Goal: Task Accomplishment & Management: Manage account settings

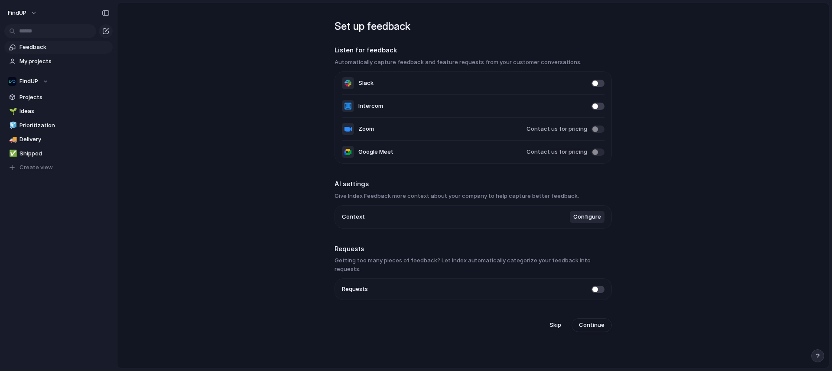
drag, startPoint x: 348, startPoint y: 60, endPoint x: 452, endPoint y: 58, distance: 104.9
click at [452, 58] on h3 "Automatically capture feedback and feature requests from your customer conversa…" at bounding box center [473, 62] width 277 height 9
drag, startPoint x: 480, startPoint y: 58, endPoint x: 518, endPoint y: 56, distance: 37.7
click at [518, 56] on section "Listen for feedback Automatically capture feedback and feature requests from yo…" at bounding box center [473, 104] width 277 height 118
drag, startPoint x: 384, startPoint y: 198, endPoint x: 425, endPoint y: 198, distance: 40.3
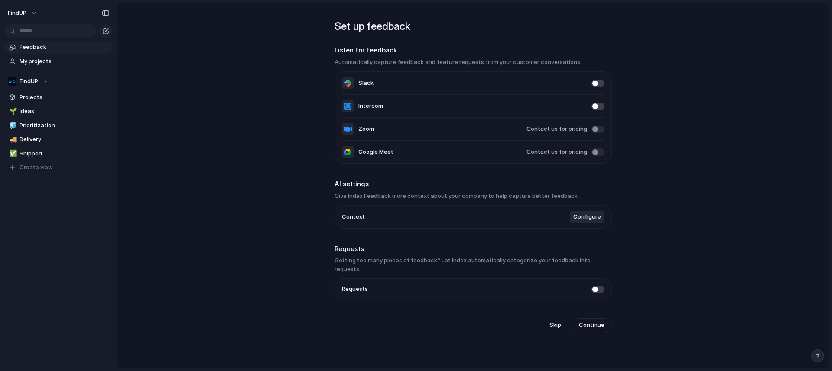
click at [424, 198] on h3 "Give Index Feedback more context about your company to help capture better feed…" at bounding box center [473, 196] width 277 height 9
drag, startPoint x: 555, startPoint y: 199, endPoint x: 572, endPoint y: 198, distance: 17.8
click at [555, 199] on h3 "Give Index Feedback more context about your company to help capture better feed…" at bounding box center [473, 196] width 277 height 9
drag, startPoint x: 350, startPoint y: 262, endPoint x: 403, endPoint y: 261, distance: 52.4
click at [403, 261] on h3 "Getting too many pieces of feedback? Let Index automatically categorize your fe…" at bounding box center [473, 265] width 277 height 17
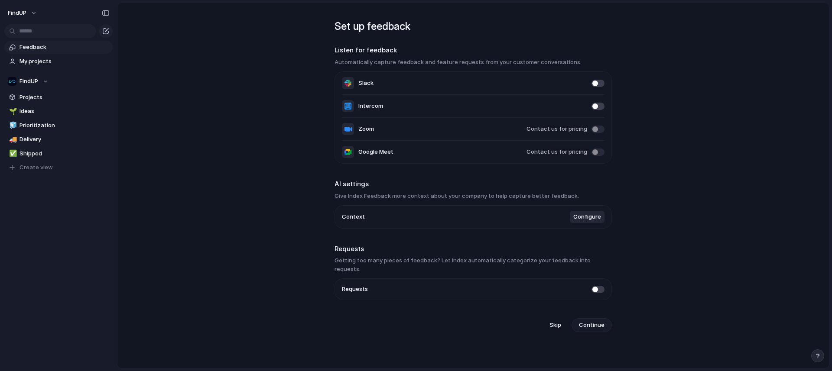
click at [591, 321] on span "Continue" at bounding box center [592, 325] width 26 height 9
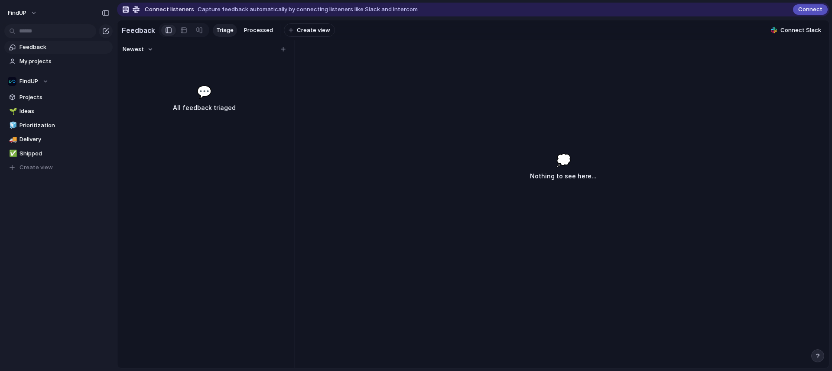
click at [329, 101] on div "Newest 💬 All feedback triaged 💭 Nothing to see here..." at bounding box center [472, 204] width 711 height 328
click at [305, 31] on span "Create view" at bounding box center [313, 30] width 33 height 9
click at [332, 65] on div "Newest 💬 All feedback triaged 💭 Nothing to see here..." at bounding box center [472, 204] width 711 height 328
click at [141, 169] on div "Newest 💬 All feedback triaged" at bounding box center [203, 204] width 173 height 328
click at [51, 97] on span "Projects" at bounding box center [64, 97] width 90 height 9
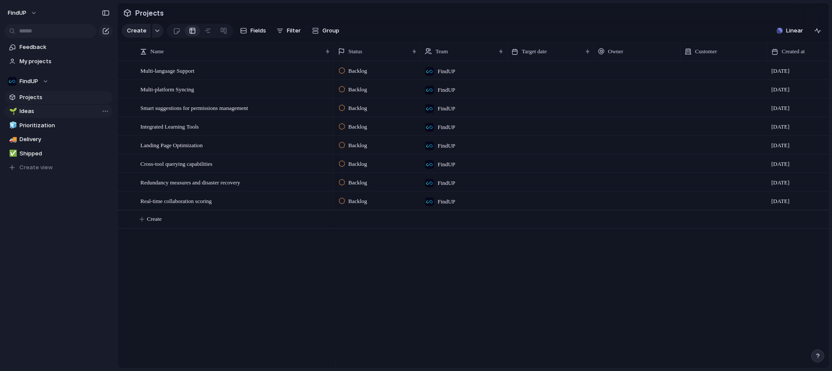
click at [24, 107] on span "Ideas" at bounding box center [64, 111] width 90 height 9
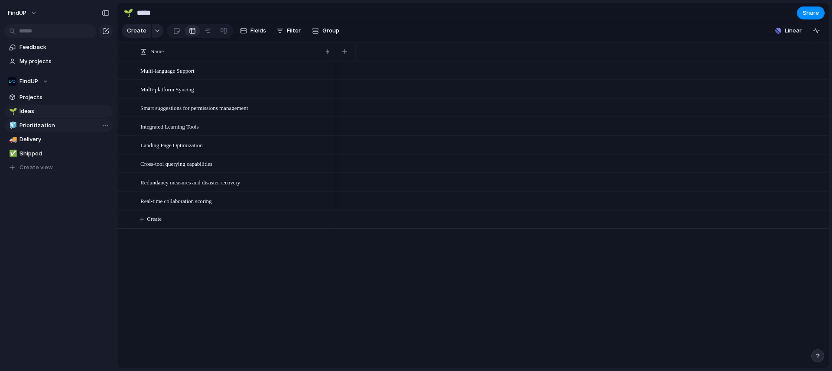
click at [39, 126] on span "Prioritization" at bounding box center [64, 125] width 90 height 9
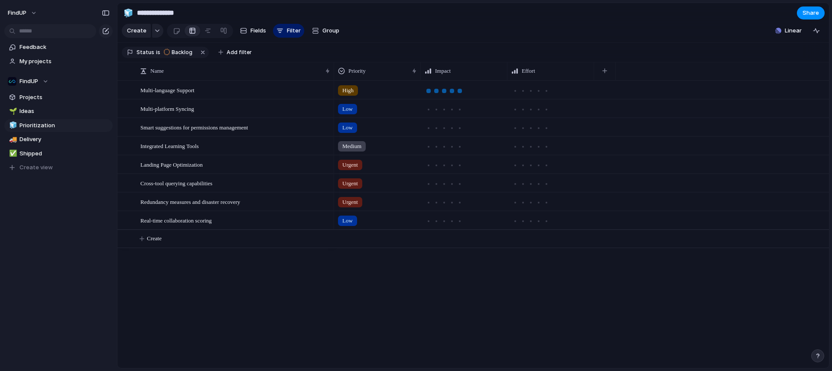
click at [460, 93] on div at bounding box center [460, 91] width 4 height 4
click at [540, 93] on div at bounding box center [538, 91] width 4 height 4
click at [535, 114] on div at bounding box center [539, 110] width 8 height 8
click at [452, 114] on div at bounding box center [452, 110] width 8 height 8
click at [449, 143] on div "Medium" at bounding box center [581, 145] width 495 height 19
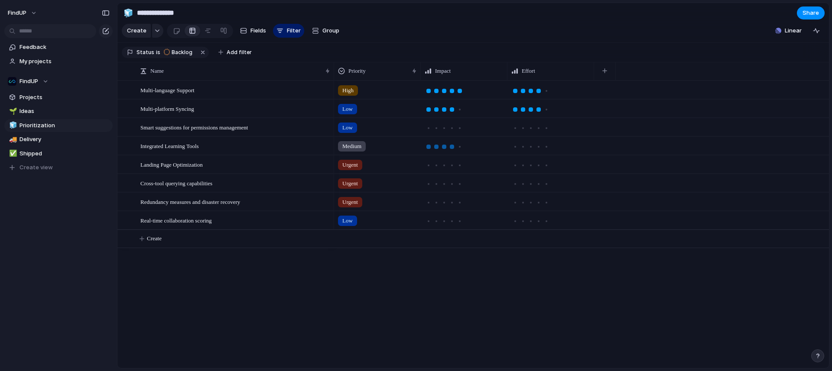
click at [448, 151] on div at bounding box center [452, 147] width 8 height 8
click at [451, 130] on div at bounding box center [444, 127] width 39 height 10
click at [451, 130] on div at bounding box center [452, 128] width 4 height 4
click at [530, 131] on div at bounding box center [531, 128] width 8 height 8
click at [537, 149] on div at bounding box center [538, 147] width 4 height 4
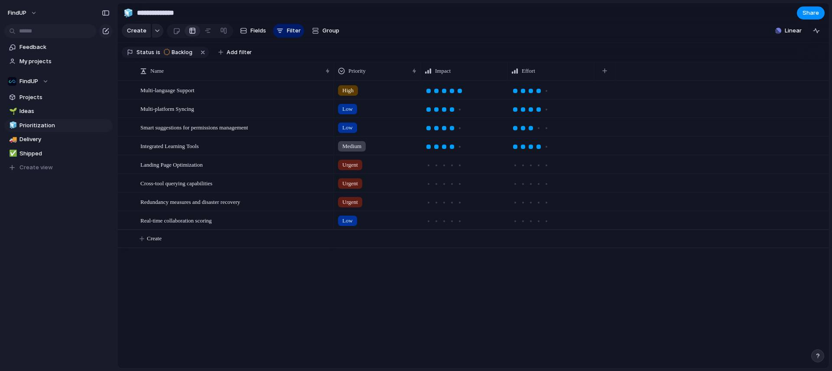
click at [442, 169] on div at bounding box center [444, 166] width 8 height 8
click at [442, 192] on div at bounding box center [464, 183] width 86 height 17
click at [448, 224] on div at bounding box center [452, 222] width 8 height 8
click at [533, 221] on div at bounding box center [530, 220] width 39 height 10
drag, startPoint x: 452, startPoint y: 211, endPoint x: 477, endPoint y: 207, distance: 25.1
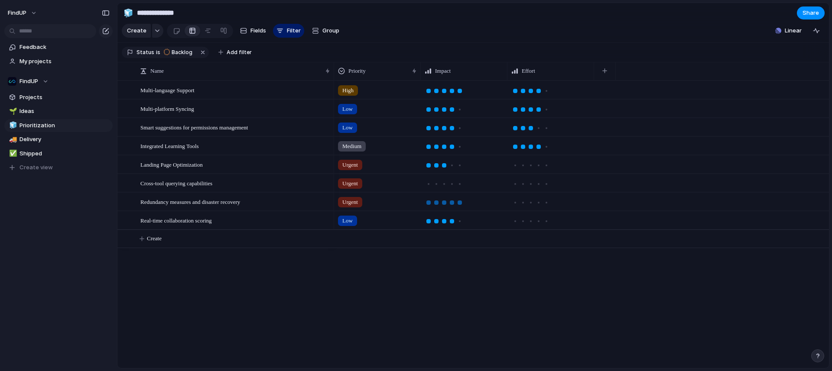
click at [452, 207] on div at bounding box center [452, 203] width 8 height 8
click at [520, 207] on div at bounding box center [523, 203] width 8 height 8
click at [432, 183] on div at bounding box center [464, 183] width 86 height 17
click at [520, 187] on div at bounding box center [523, 184] width 8 height 8
click at [42, 134] on link "🚚 Delivery" at bounding box center [58, 139] width 108 height 13
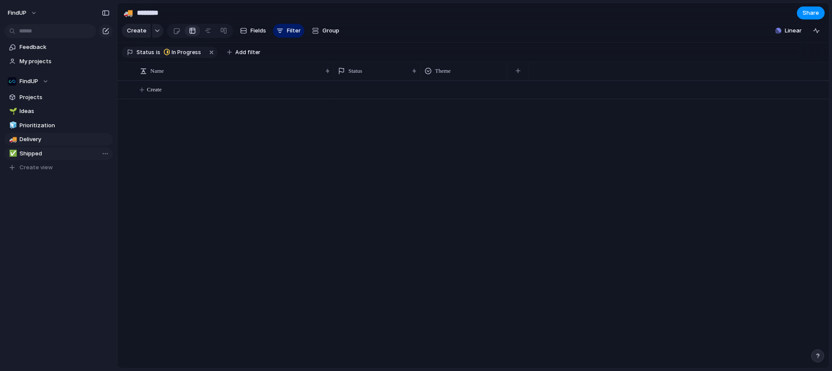
click at [19, 154] on span "Shipped" at bounding box center [64, 153] width 90 height 9
type input "*******"
click at [30, 101] on span "Projects" at bounding box center [64, 97] width 90 height 9
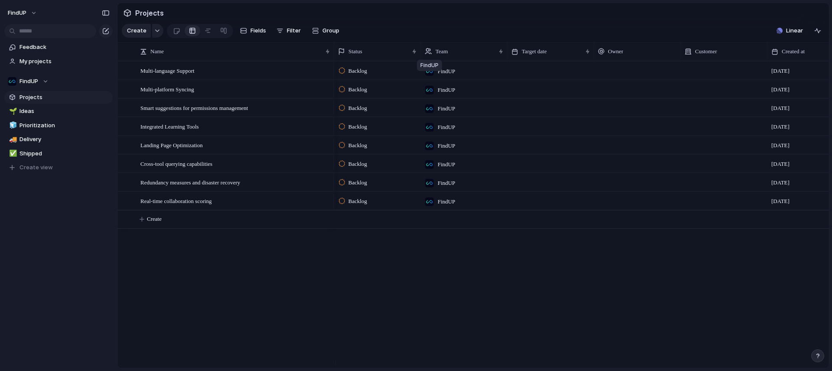
click at [433, 76] on div at bounding box center [430, 72] width 10 height 10
click at [439, 79] on div "FindUP ⚡ Desenvolvimento" at bounding box center [416, 185] width 832 height 371
click at [203, 136] on div "Integrated Learning Tools" at bounding box center [235, 127] width 191 height 18
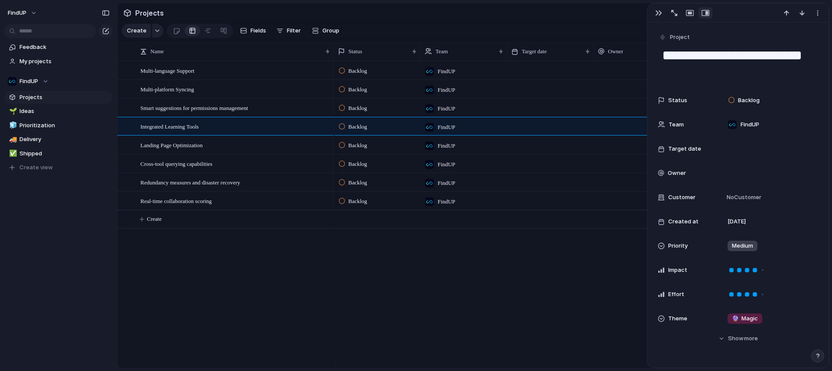
click at [561, 257] on div "Backlog FindUP [DATE] Backlog FindUP [DATE] Backlog FindUP [DATE] Backlog FindU…" at bounding box center [581, 214] width 495 height 307
click at [220, 239] on div "Multi-language Support Multi-platform Syncing Smart suggestions for permissions…" at bounding box center [472, 214] width 711 height 307
click at [63, 46] on span "Feedback" at bounding box center [64, 47] width 90 height 9
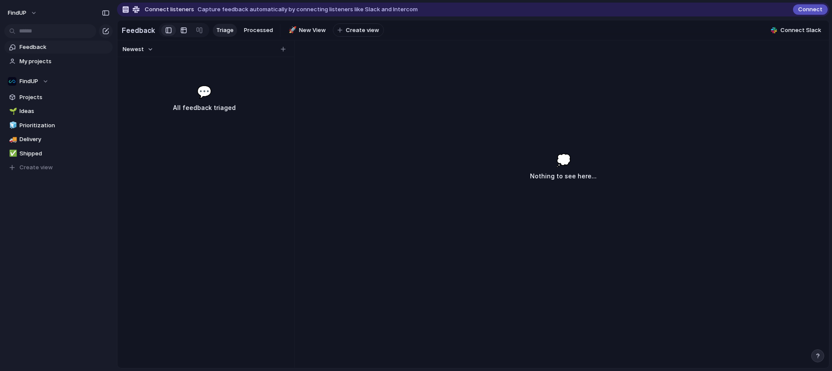
click at [183, 33] on div at bounding box center [183, 30] width 7 height 14
click at [198, 32] on div at bounding box center [199, 30] width 7 height 14
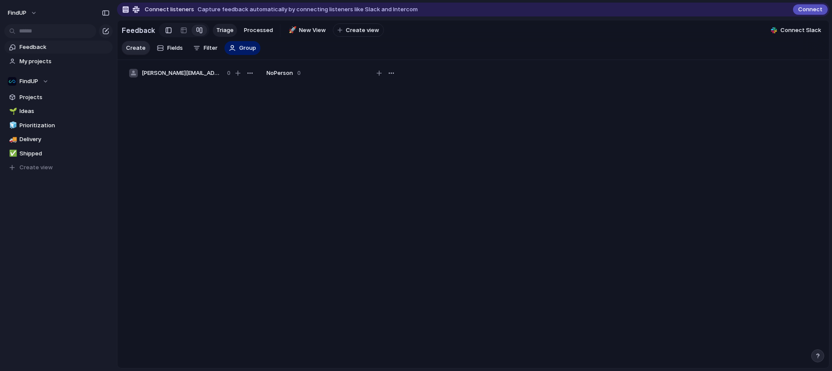
click at [166, 32] on div at bounding box center [169, 30] width 6 height 13
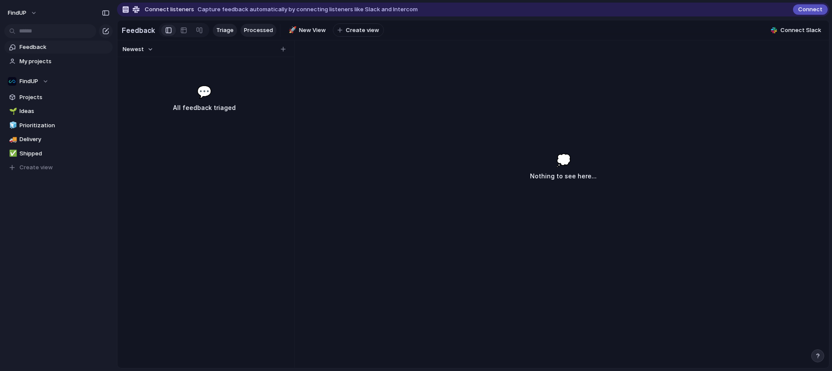
click at [252, 29] on span "Processed" at bounding box center [258, 30] width 29 height 9
click at [213, 34] on div "Triage Processed 🚀 New View To pick up a draggable item, press the space bar. W…" at bounding box center [298, 30] width 171 height 14
click at [36, 8] on button "FindUP" at bounding box center [23, 13] width 38 height 14
click at [46, 35] on li "Settings" at bounding box center [42, 33] width 72 height 14
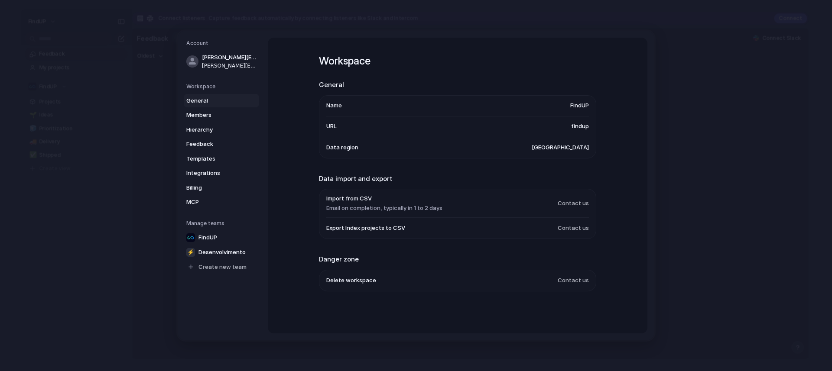
click at [581, 129] on span "findup" at bounding box center [580, 126] width 18 height 9
click at [217, 117] on span "Members" at bounding box center [213, 115] width 55 height 9
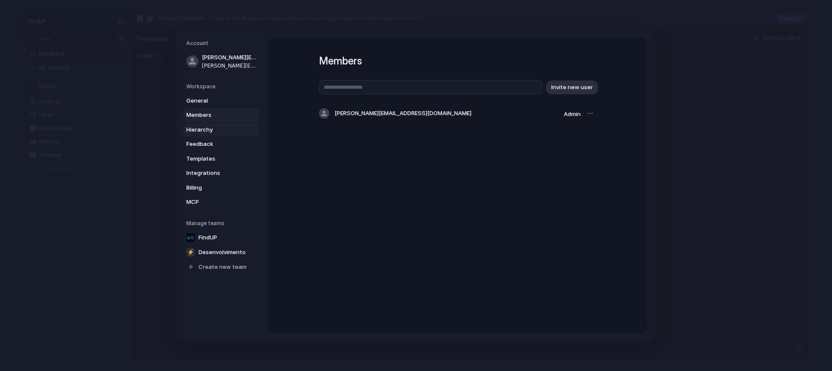
click at [224, 126] on span "Hierarchy" at bounding box center [213, 130] width 55 height 9
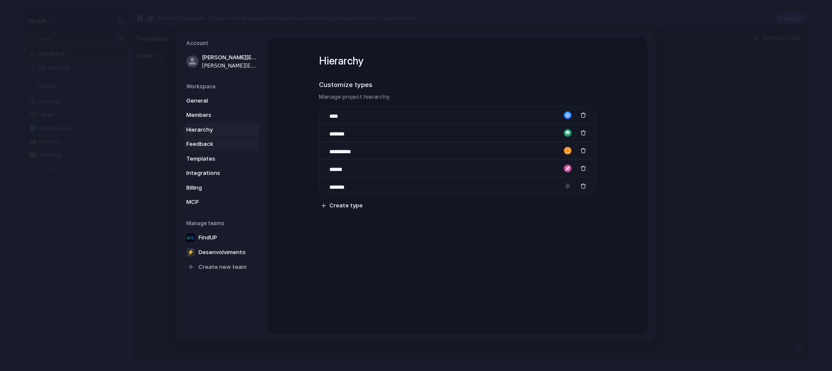
click at [225, 142] on span "Feedback" at bounding box center [213, 144] width 55 height 9
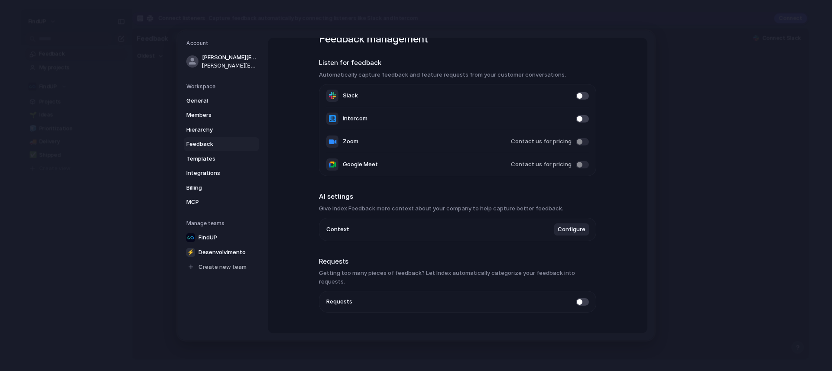
scroll to position [32, 0]
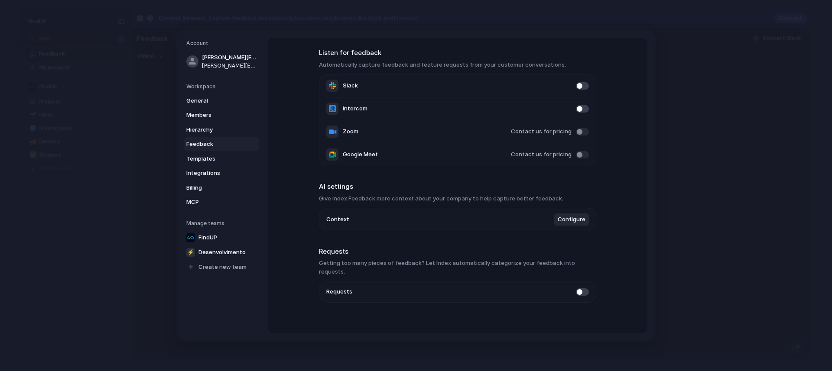
click at [582, 289] on span at bounding box center [582, 292] width 13 height 7
drag, startPoint x: 399, startPoint y: 61, endPoint x: 347, endPoint y: 111, distance: 72.6
click at [411, 62] on h3 "Automatically capture feedback and feature requests from your customer conversa…" at bounding box center [457, 65] width 277 height 9
click at [216, 160] on span "Templates" at bounding box center [213, 159] width 55 height 9
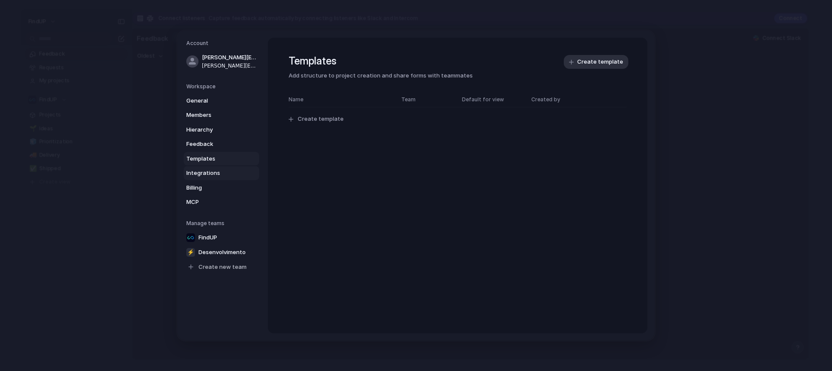
click at [198, 174] on span "Integrations" at bounding box center [213, 173] width 55 height 9
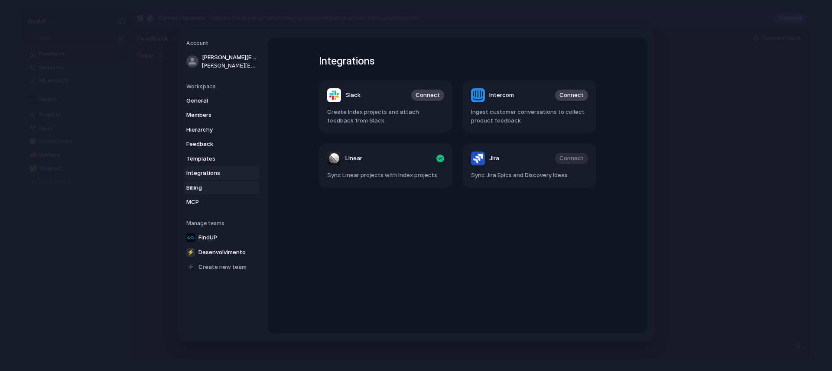
click at [212, 192] on span "Billing" at bounding box center [213, 188] width 55 height 9
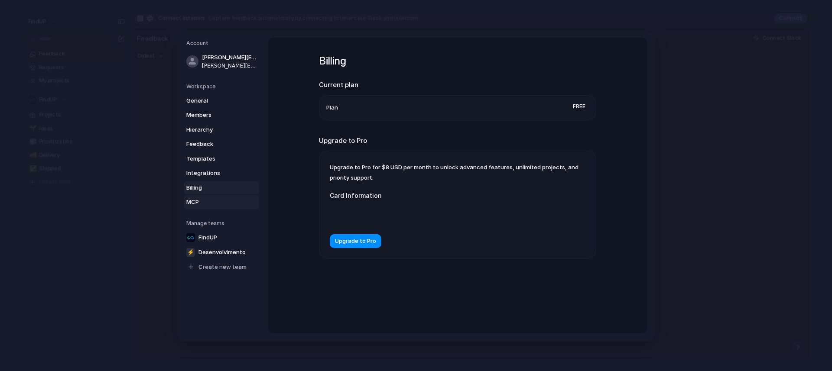
click at [213, 201] on span "MCP" at bounding box center [213, 202] width 55 height 9
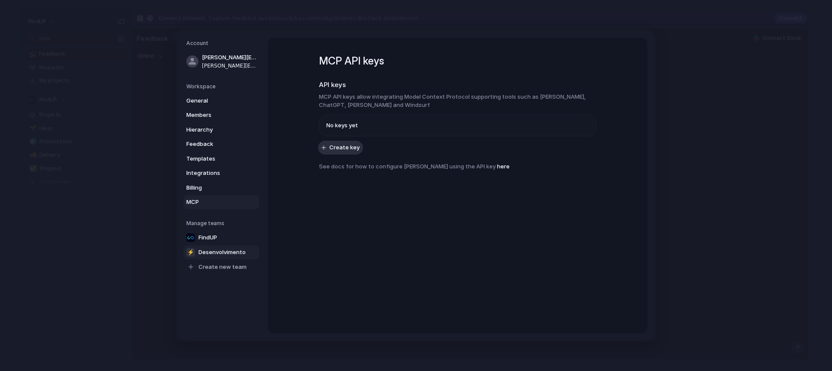
click at [236, 251] on span "Desenvolvimento" at bounding box center [221, 252] width 47 height 9
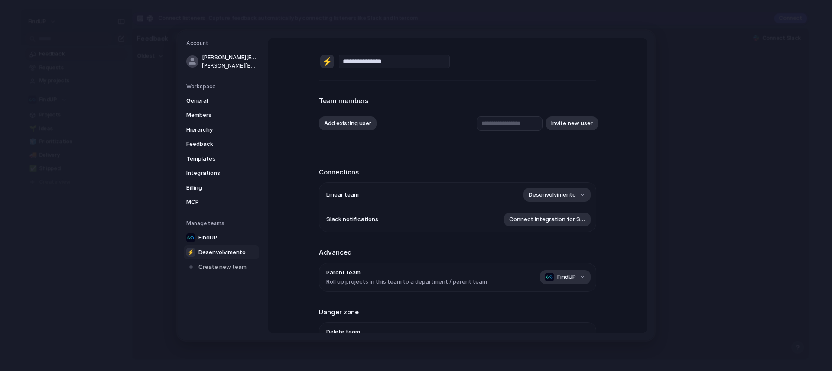
click at [589, 197] on ul "Linear team Desenvolvimento Slack notifications Connect integration for Slack" at bounding box center [457, 207] width 277 height 50
click at [579, 196] on button "Desenvolvimento" at bounding box center [556, 195] width 67 height 14
click at [579, 196] on div "Remove team ⚡ Desenvolvimento" at bounding box center [416, 185] width 832 height 371
click at [432, 141] on div "Team members Add existing user Invite new user" at bounding box center [457, 118] width 277 height 55
click at [220, 237] on link "FindUP" at bounding box center [221, 238] width 75 height 14
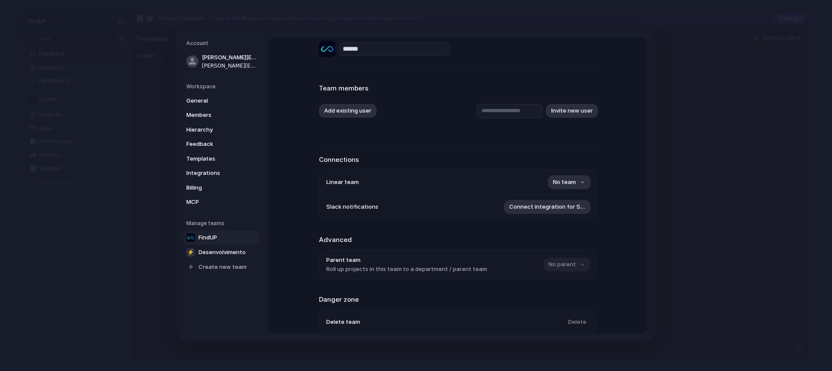
scroll to position [13, 0]
click at [570, 184] on span "No team" at bounding box center [564, 182] width 23 height 9
click at [481, 150] on div "⚡ Desenvolvimento" at bounding box center [416, 185] width 832 height 371
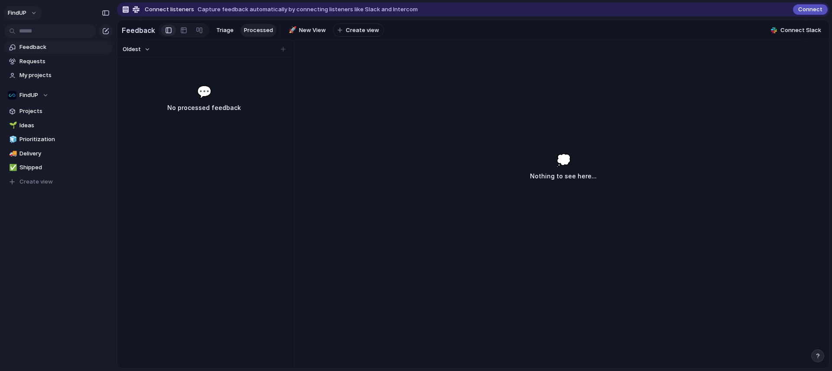
click at [36, 11] on button "FindUP" at bounding box center [23, 13] width 38 height 14
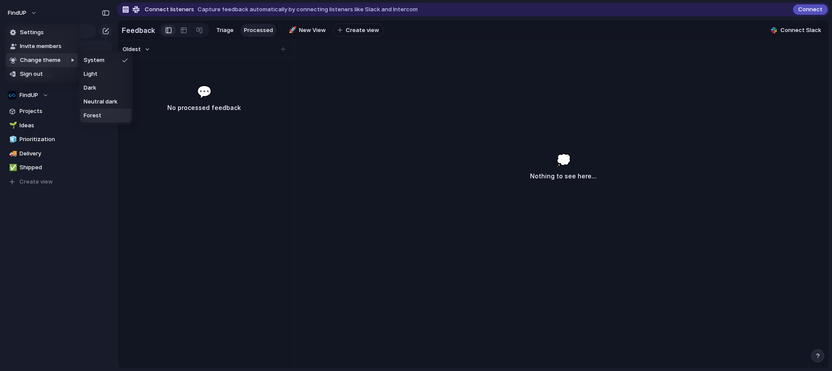
click at [138, 140] on div "Settings Invite members Change theme Sign out" at bounding box center [416, 185] width 832 height 371
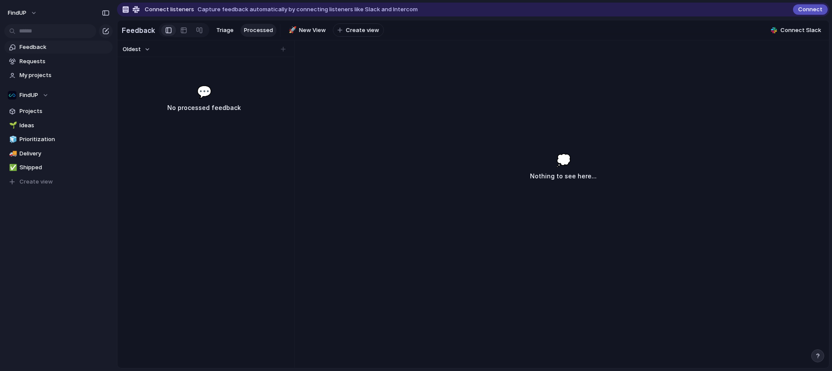
click at [156, 80] on div "Oldest 💬 No processed feedback" at bounding box center [203, 204] width 173 height 328
click at [163, 74] on div "Oldest 💬 No processed feedback" at bounding box center [203, 204] width 173 height 328
click at [223, 32] on span "Triage" at bounding box center [224, 30] width 17 height 9
click at [312, 29] on span "New View" at bounding box center [312, 30] width 27 height 9
drag, startPoint x: 529, startPoint y: 90, endPoint x: 537, endPoint y: 91, distance: 8.0
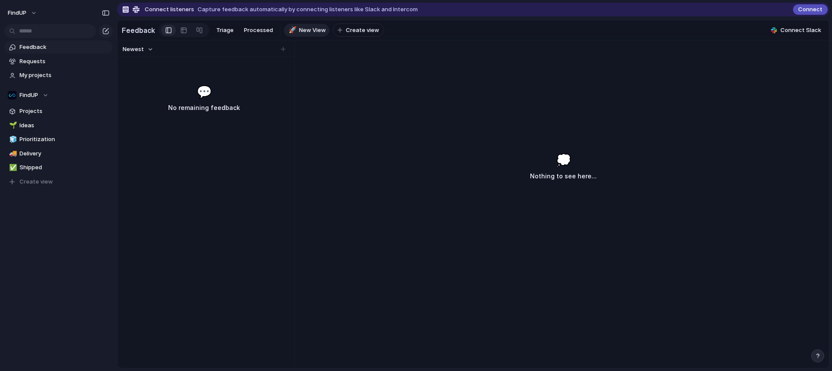
click at [537, 91] on div "Newest 💬 No remaining feedback 💭 Nothing to see here..." at bounding box center [472, 204] width 711 height 328
click at [60, 58] on span "Requests" at bounding box center [64, 61] width 90 height 9
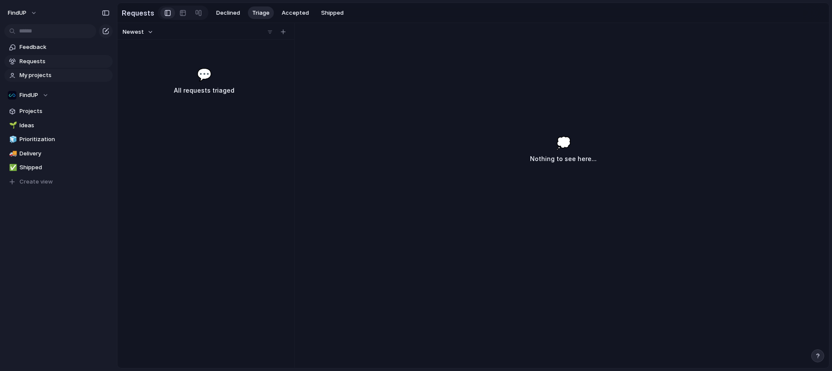
click at [56, 75] on span "My projects" at bounding box center [64, 75] width 90 height 9
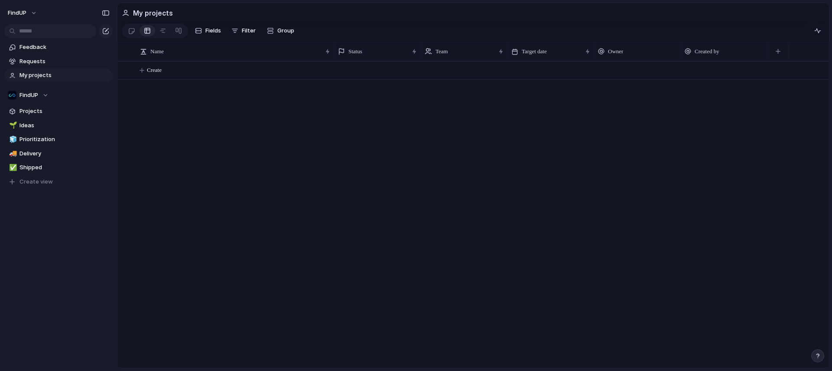
click at [52, 104] on section "FindUP Projects 🌱 Ideas 🧊 Prioritization 🚚 Delivery ✅ Shipped To pick up a drag…" at bounding box center [58, 135] width 117 height 107
click at [47, 112] on span "Projects" at bounding box center [64, 111] width 90 height 9
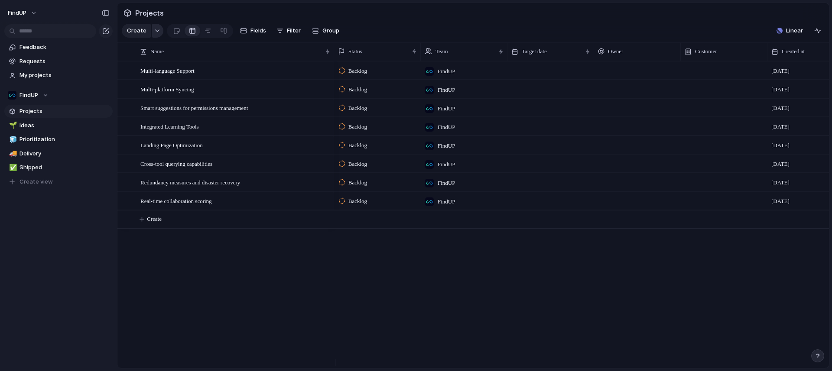
click at [155, 32] on div "button" at bounding box center [157, 30] width 6 height 3
click at [155, 32] on div "Goal Program Initiative Launch Request Project Customize" at bounding box center [416, 185] width 832 height 371
click at [46, 74] on span "My projects" at bounding box center [64, 75] width 90 height 9
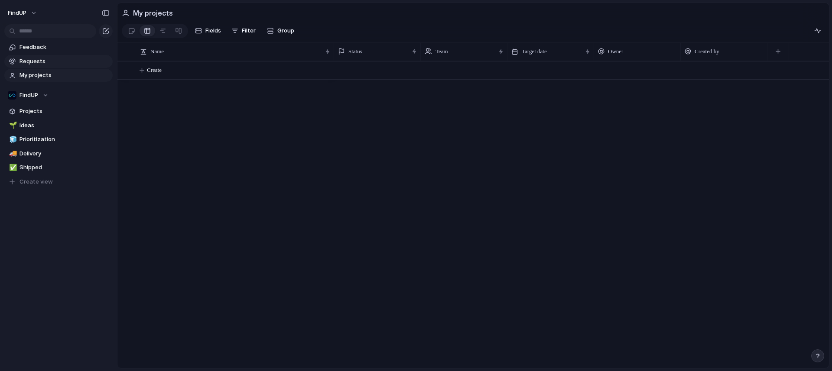
click at [56, 65] on link "Requests" at bounding box center [58, 61] width 108 height 13
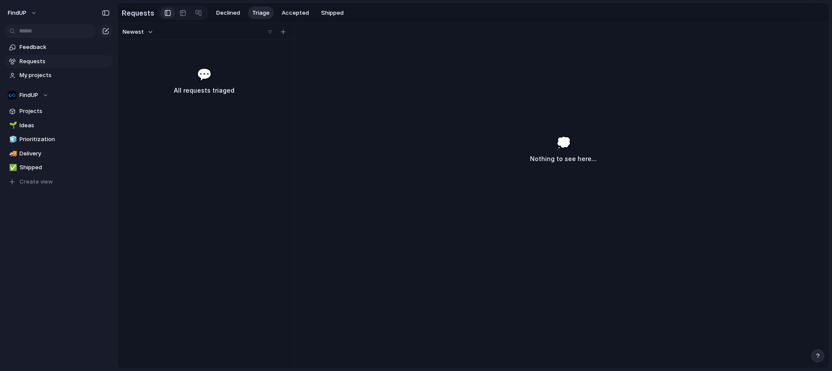
click at [376, 96] on div "Newest 💬 All requests triaged 💭 Nothing to see here..." at bounding box center [472, 195] width 711 height 345
click at [289, 81] on div "💬 All requests triaged" at bounding box center [204, 80] width 170 height 30
click at [19, 73] on span "My projects" at bounding box center [64, 75] width 90 height 9
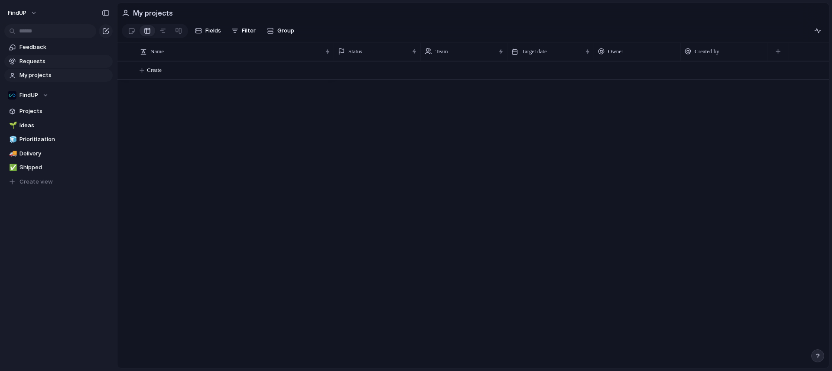
click at [43, 61] on span "Requests" at bounding box center [64, 61] width 90 height 9
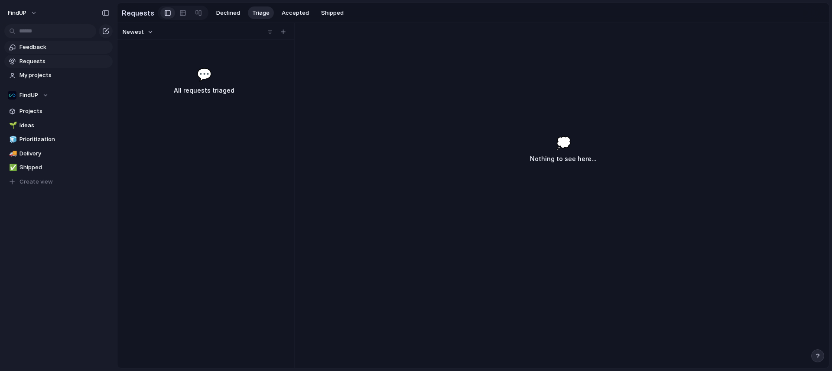
click at [50, 49] on span "Feedback" at bounding box center [64, 47] width 90 height 9
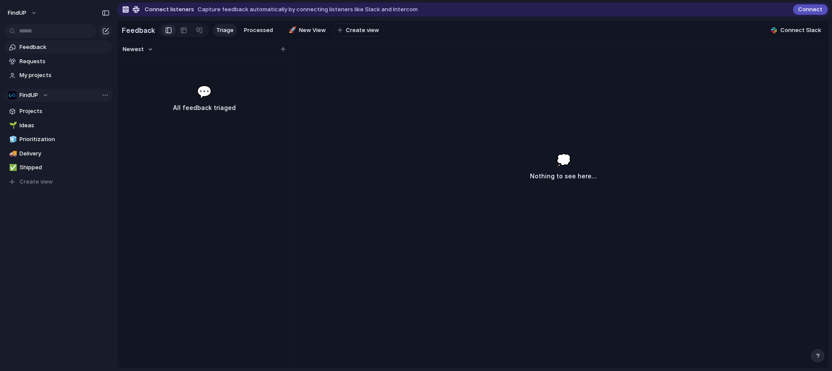
click at [37, 97] on span "FindUP" at bounding box center [28, 95] width 19 height 9
click at [210, 127] on div "FindUP ⚡ Desenvolvimento Create new team" at bounding box center [416, 185] width 832 height 371
click at [113, 33] on div at bounding box center [58, 31] width 117 height 16
click at [104, 34] on div "button" at bounding box center [105, 31] width 7 height 7
click at [19, 11] on span "FindUP" at bounding box center [17, 13] width 19 height 9
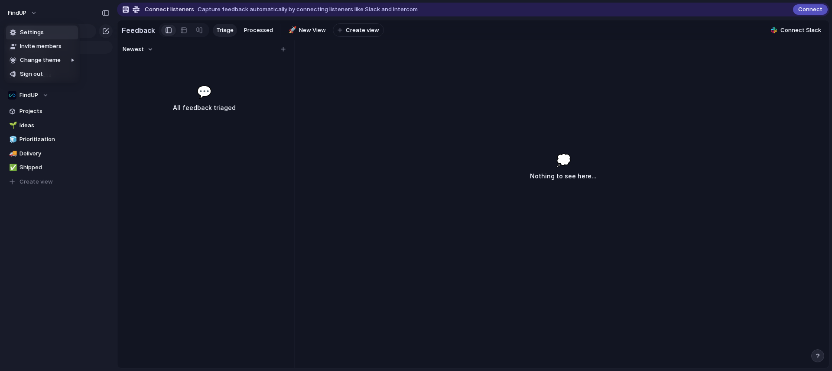
click at [43, 34] on li "Settings" at bounding box center [42, 33] width 72 height 14
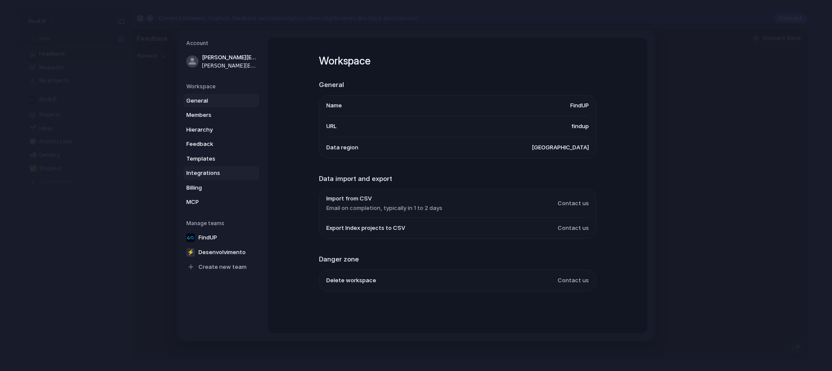
click at [226, 166] on link "Integrations" at bounding box center [221, 173] width 75 height 14
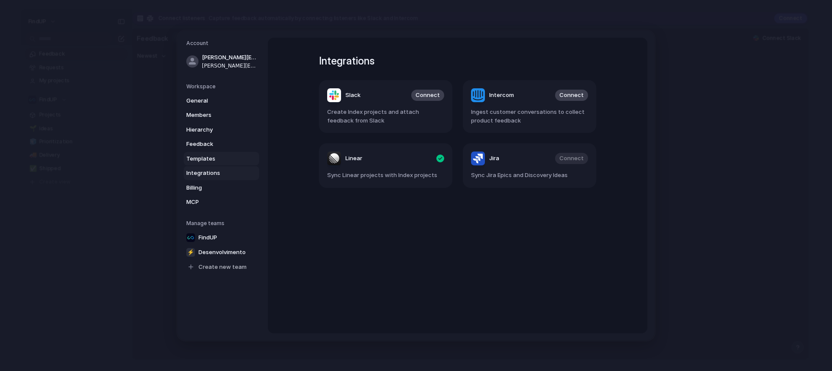
click at [228, 160] on span "Templates" at bounding box center [213, 159] width 55 height 9
